Goal: Task Accomplishment & Management: Manage account settings

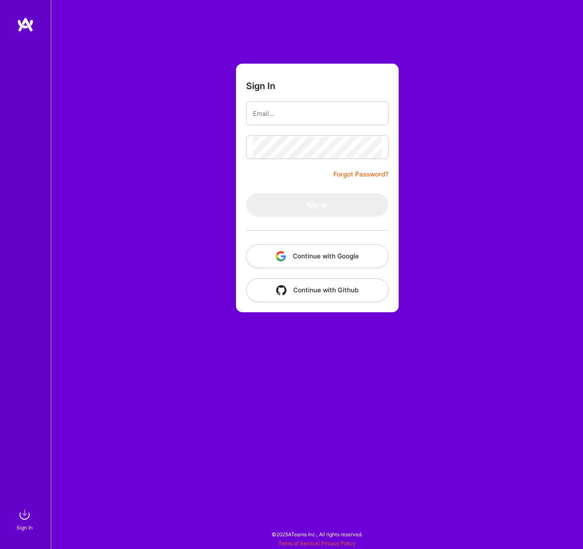
click at [350, 255] on button "Continue with Google" at bounding box center [317, 256] width 142 height 24
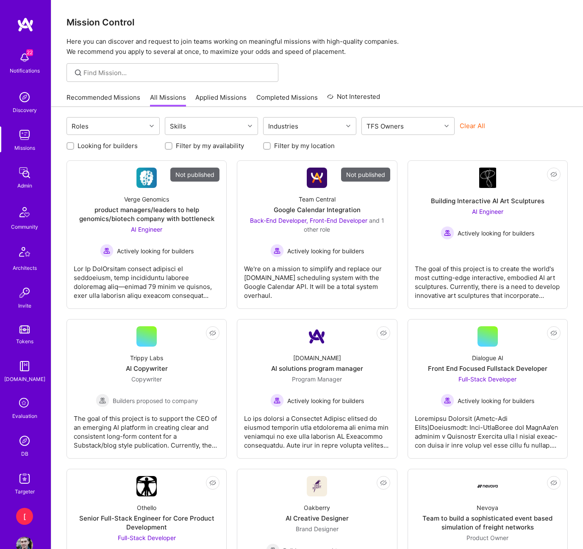
click at [21, 442] on img at bounding box center [24, 440] width 17 height 17
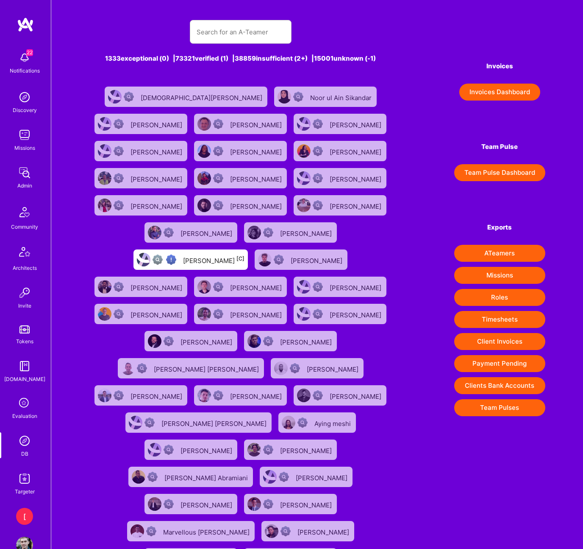
scroll to position [7, 0]
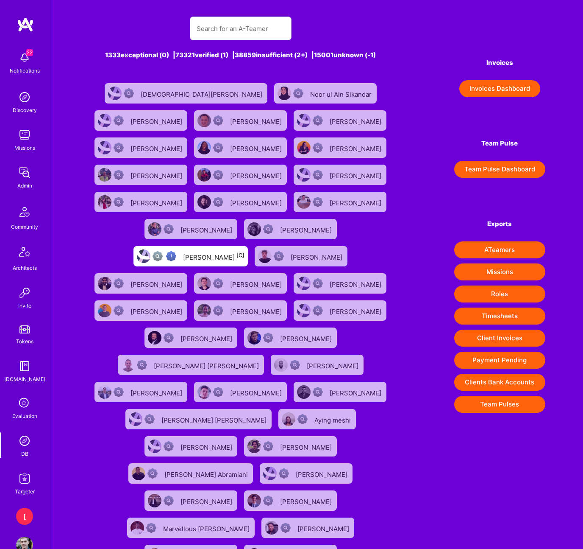
click at [26, 136] on img at bounding box center [24, 134] width 17 height 17
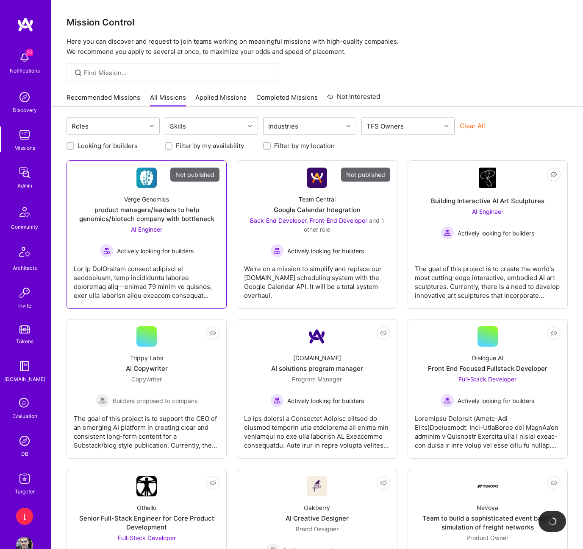
click at [164, 213] on div "product managers/leaders to help genomics/biotech company with bottleneck" at bounding box center [147, 214] width 146 height 18
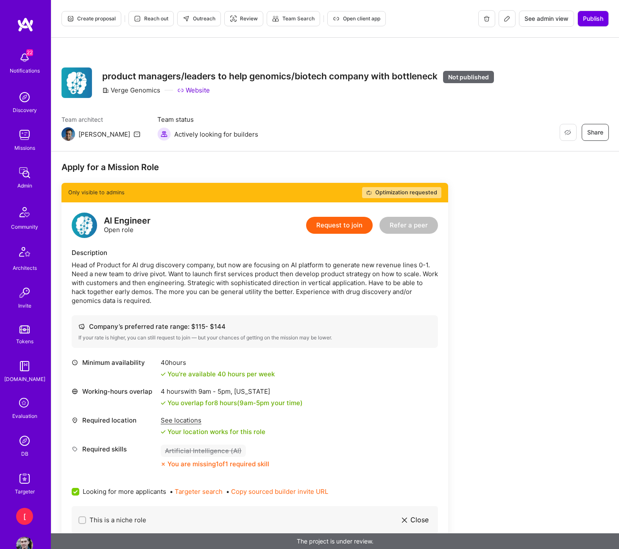
click at [509, 20] on icon at bounding box center [507, 18] width 7 height 7
click at [508, 19] on icon at bounding box center [506, 18] width 5 height 5
click at [507, 19] on icon at bounding box center [507, 18] width 7 height 7
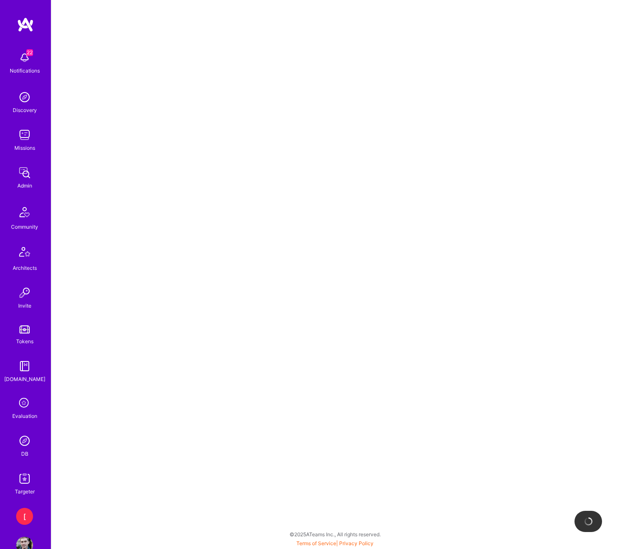
select select "Created"
select select "Collect"
select select "BiWeekly"
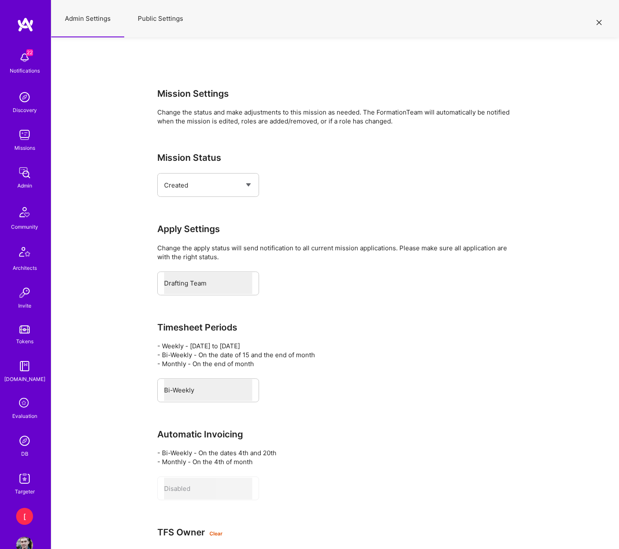
click at [172, 17] on button "Public Settings" at bounding box center [160, 18] width 72 height 37
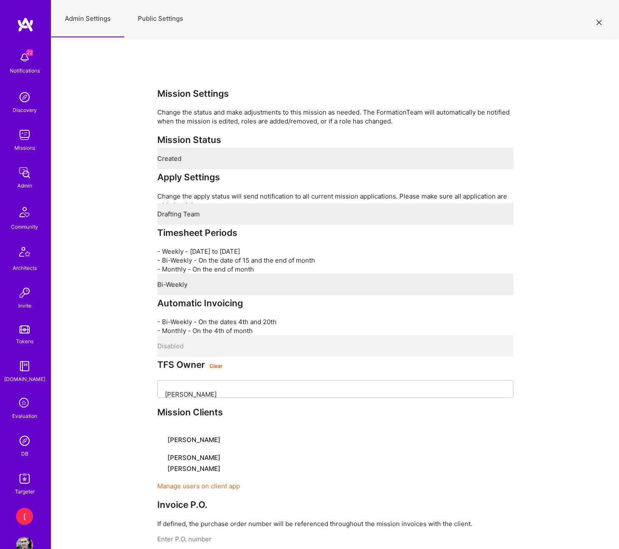
select select "OnlyAdmin"
select select "Open"
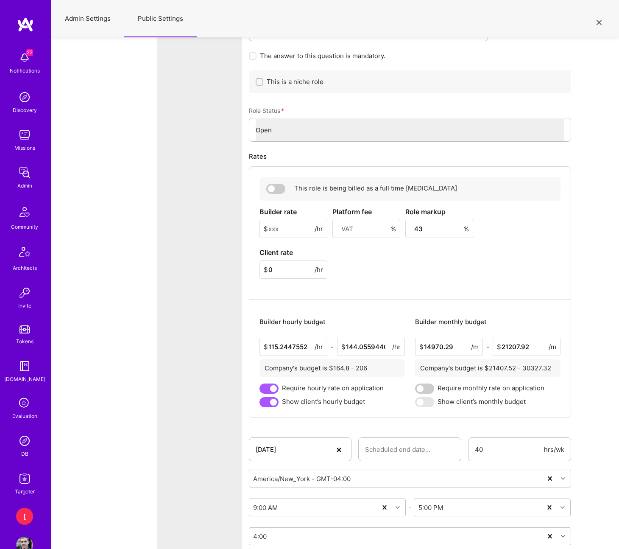
scroll to position [2451, 0]
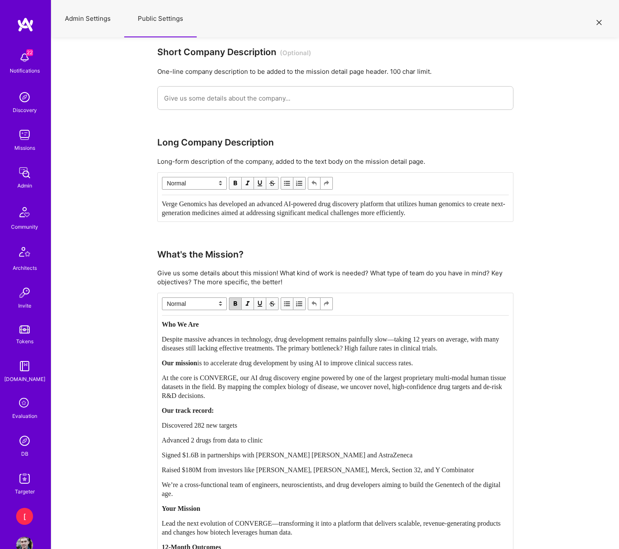
click at [92, 18] on button "Admin Settings" at bounding box center [87, 18] width 73 height 37
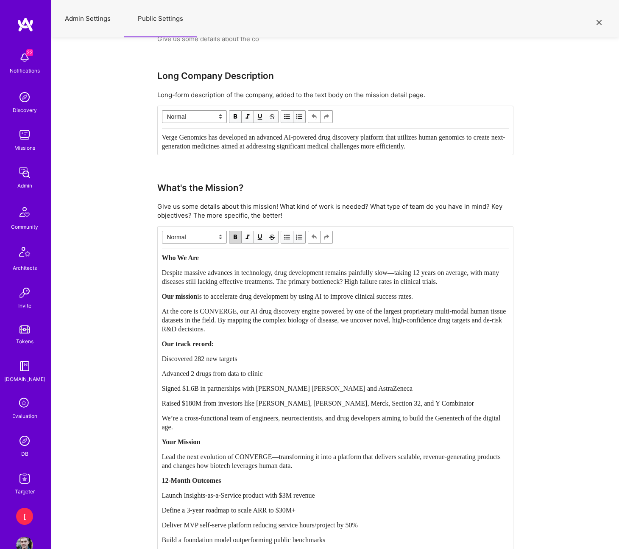
scroll to position [457, 0]
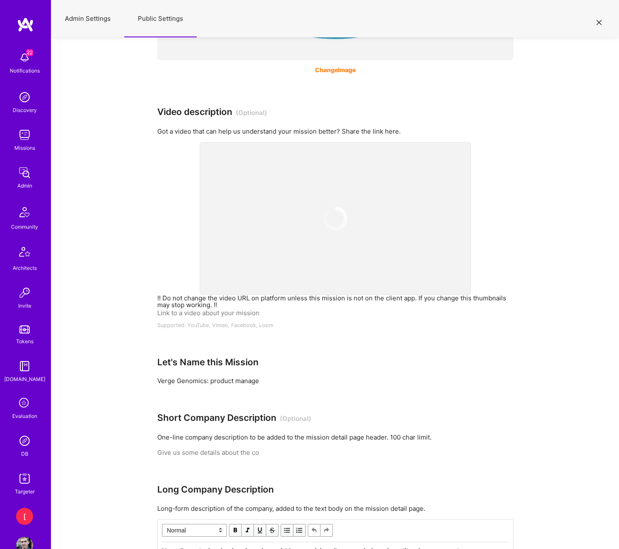
select select "Created"
select select "Collect"
select select "BiWeekly"
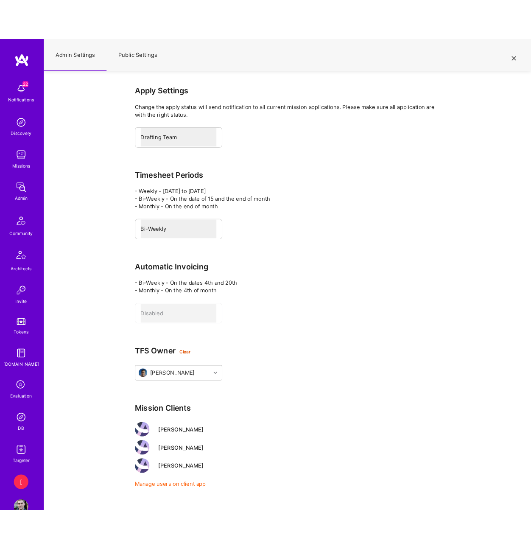
scroll to position [0, 0]
